Goal: Transaction & Acquisition: Obtain resource

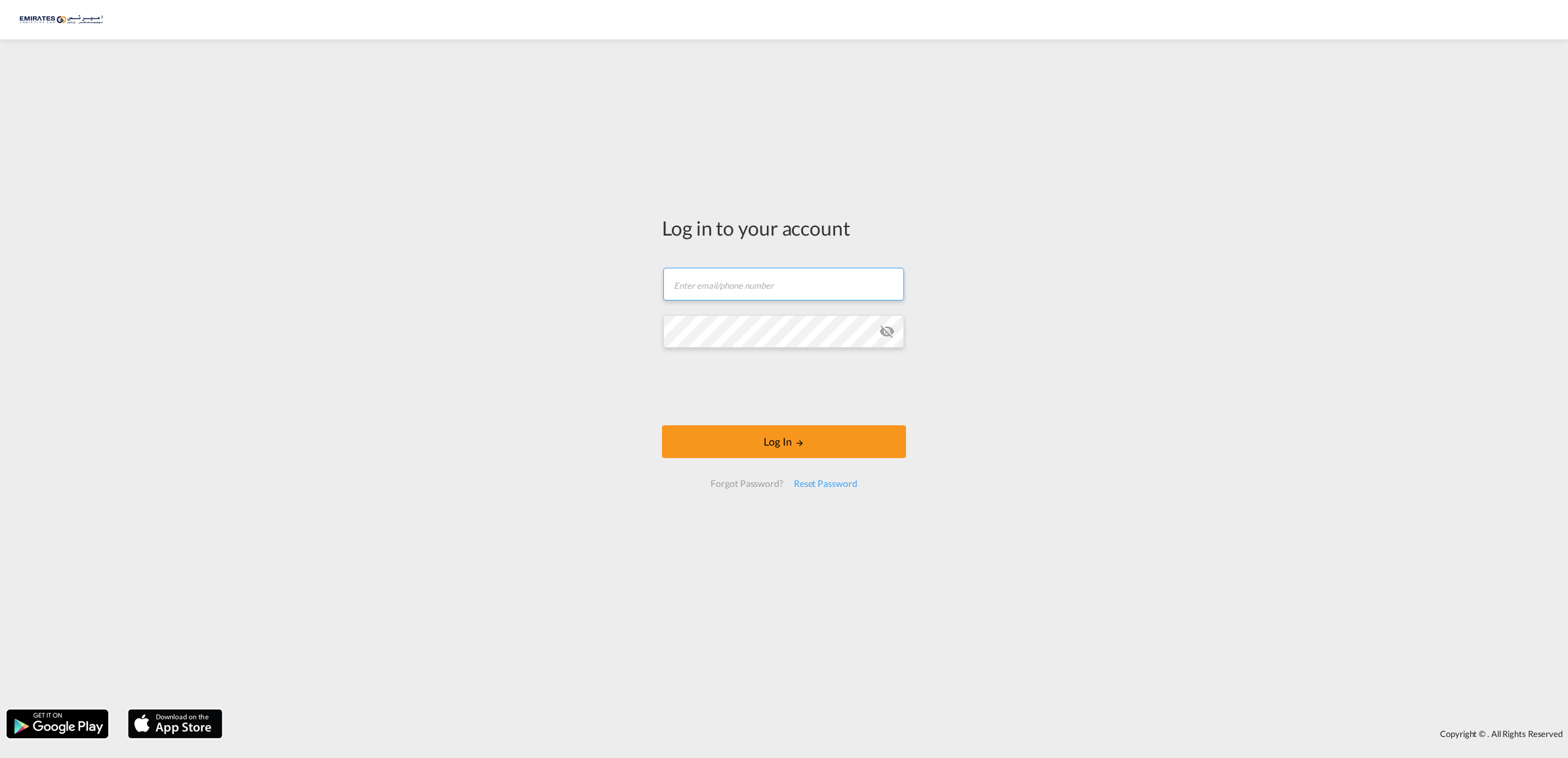
type input "[EMAIL_ADDRESS][DOMAIN_NAME]"
click at [883, 332] on md-icon "icon-eye-off" at bounding box center [887, 332] width 16 height 16
click at [805, 441] on button "Log In" at bounding box center [784, 441] width 244 height 32
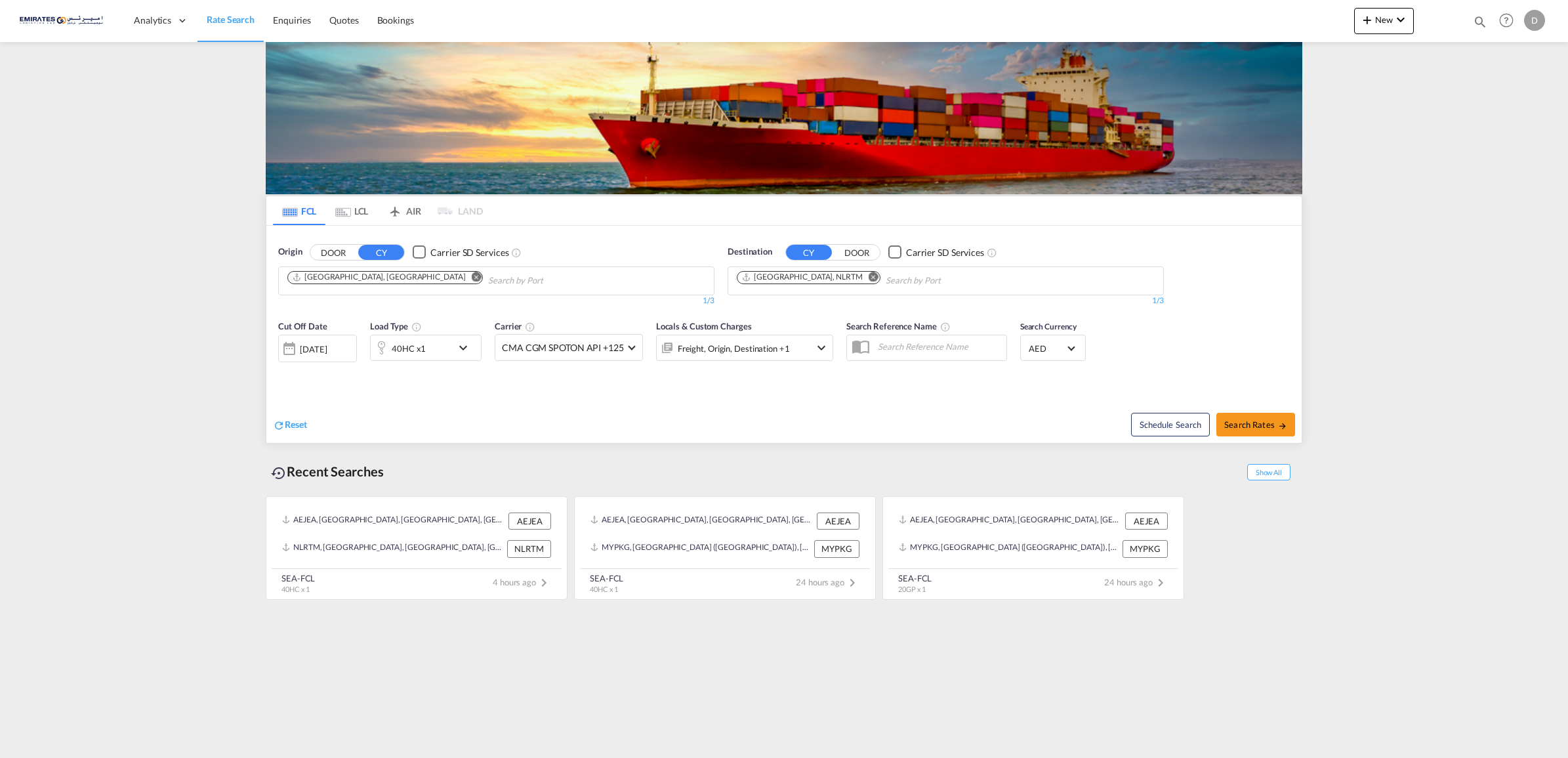
click at [860, 275] on button "Remove" at bounding box center [870, 278] width 20 height 13
type input "[GEOGRAPHIC_DATA]"
click at [796, 314] on div "[GEOGRAPHIC_DATA] [GEOGRAPHIC_DATA] TRIST" at bounding box center [838, 311] width 249 height 39
click at [444, 352] on div "40HC x1" at bounding box center [411, 347] width 82 height 27
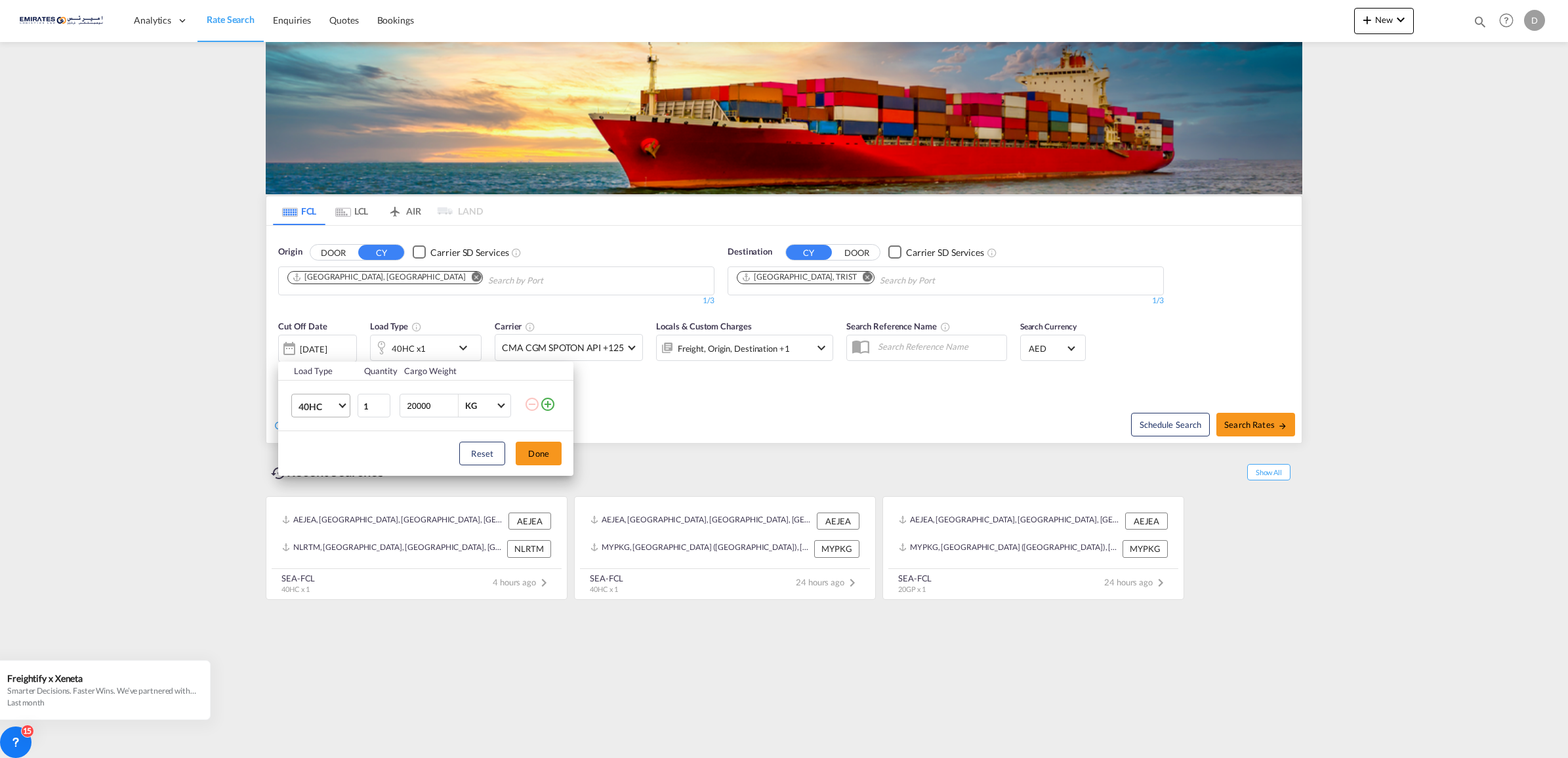
click at [335, 409] on span "40HC" at bounding box center [317, 407] width 38 height 13
click at [328, 340] on md-option "20GP" at bounding box center [333, 344] width 90 height 32
click at [539, 454] on button "Done" at bounding box center [538, 454] width 46 height 24
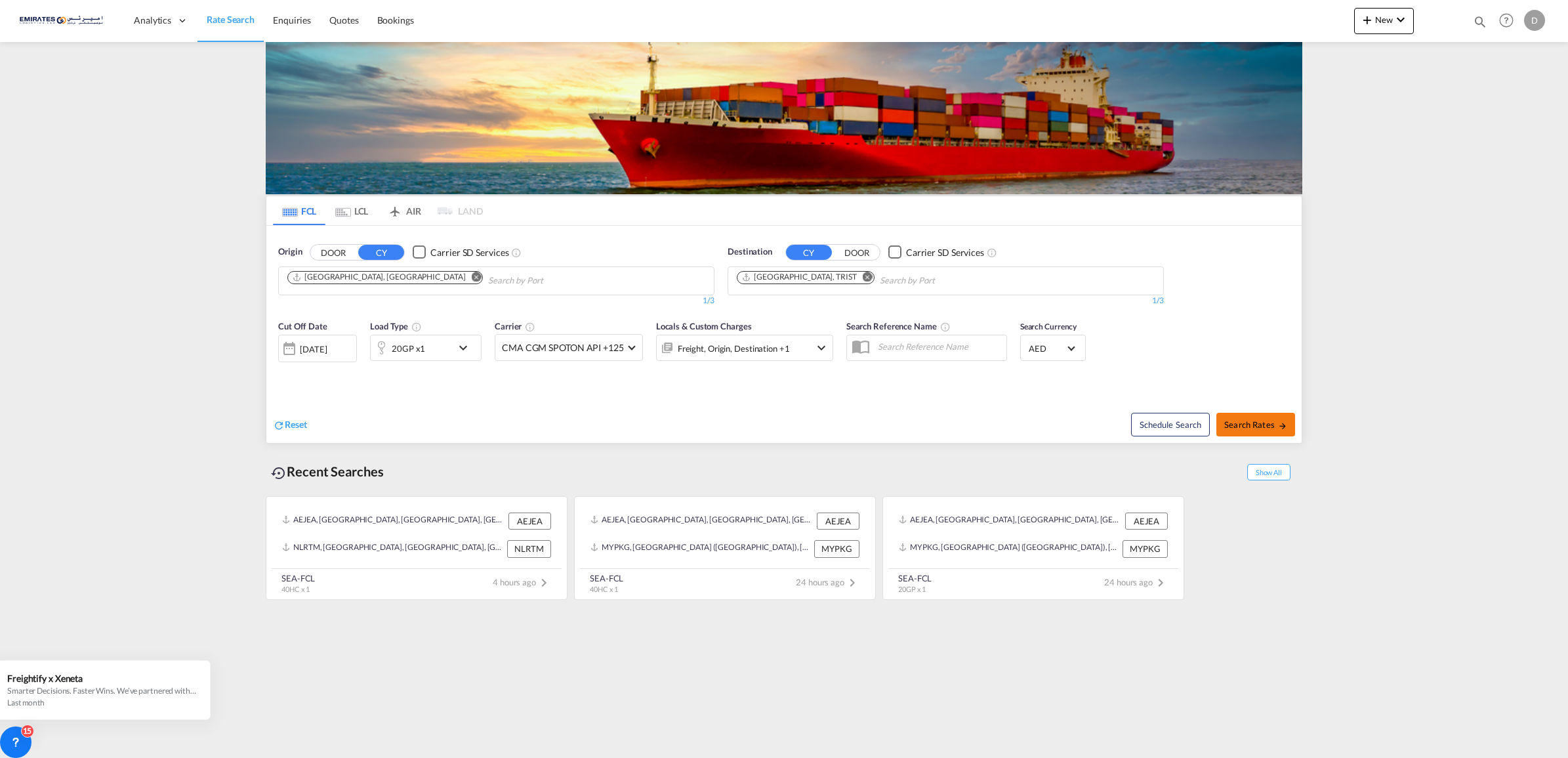
click at [1254, 432] on button "Search Rates" at bounding box center [1256, 424] width 79 height 24
type input "AEJEA to TRIST / [DATE]"
